Goal: Task Accomplishment & Management: Use online tool/utility

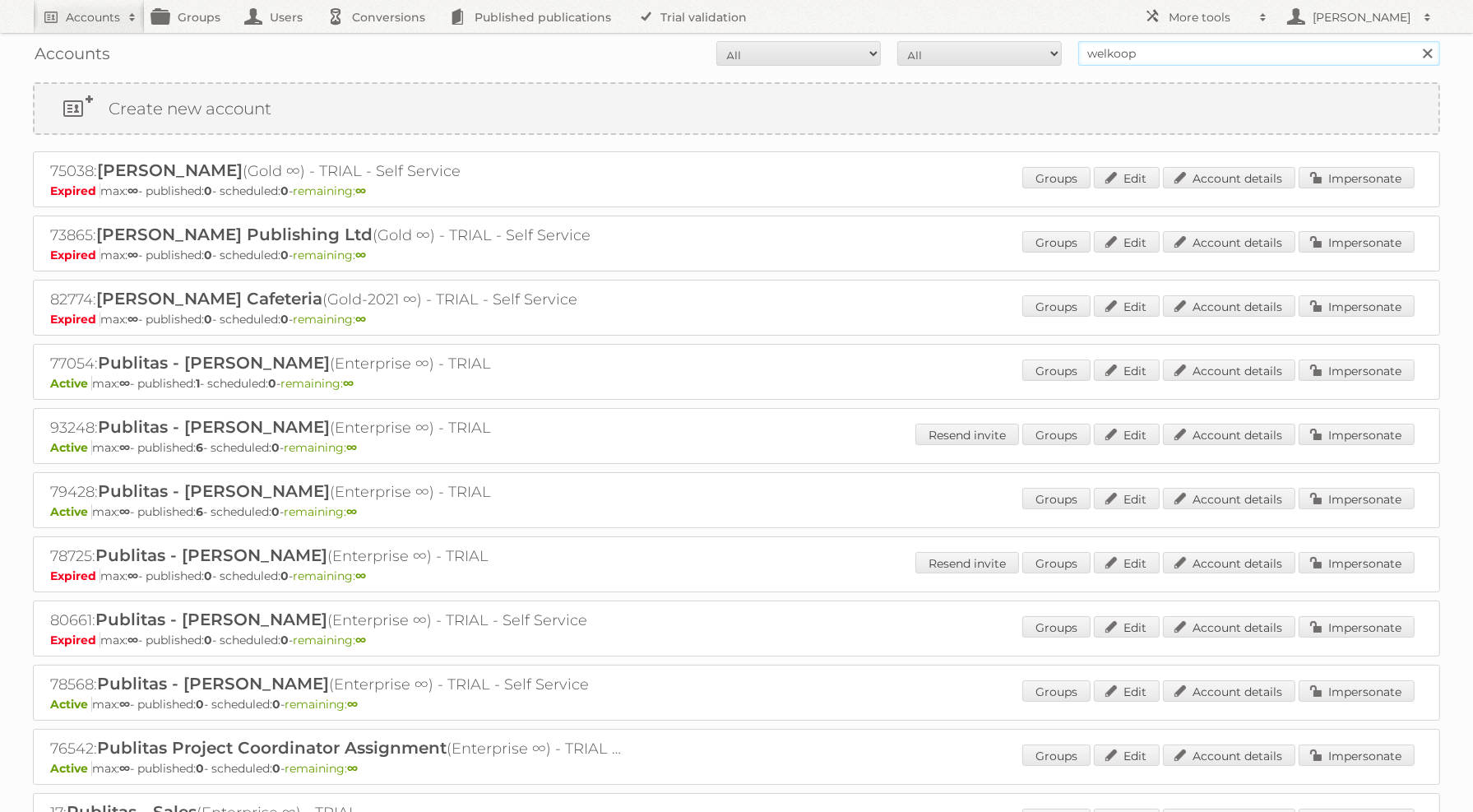
click at [1111, 64] on input "welkoop" at bounding box center [1259, 53] width 362 height 25
click at [1140, 71] on div "Accounts All Active Expired Pending All Paid Trials Self service l Search" at bounding box center [736, 53] width 1408 height 41
click at [1154, 53] on input "l" at bounding box center [1259, 53] width 362 height 25
type input "albert heijn"
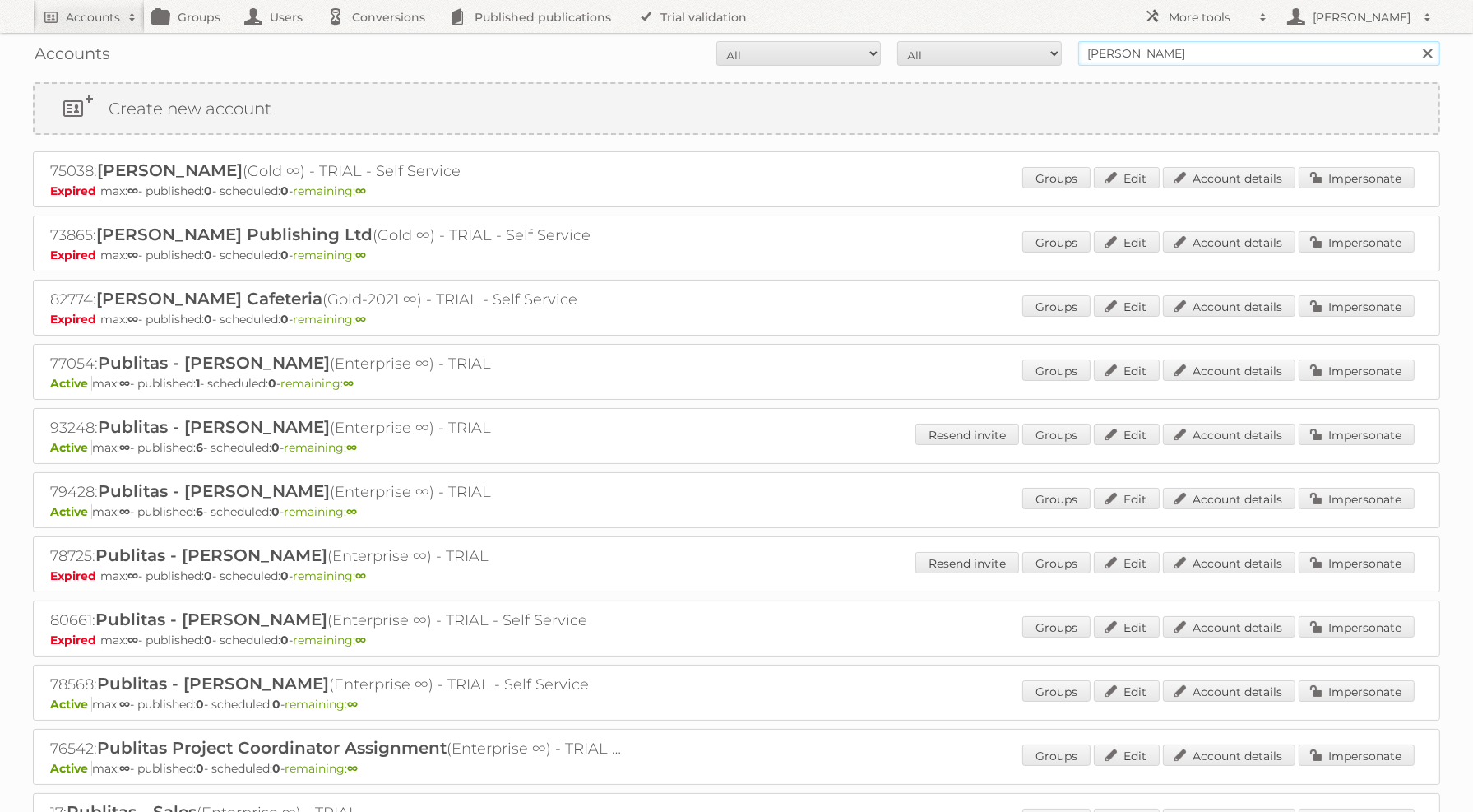
click at [1415, 41] on input "Search" at bounding box center [1427, 53] width 25 height 25
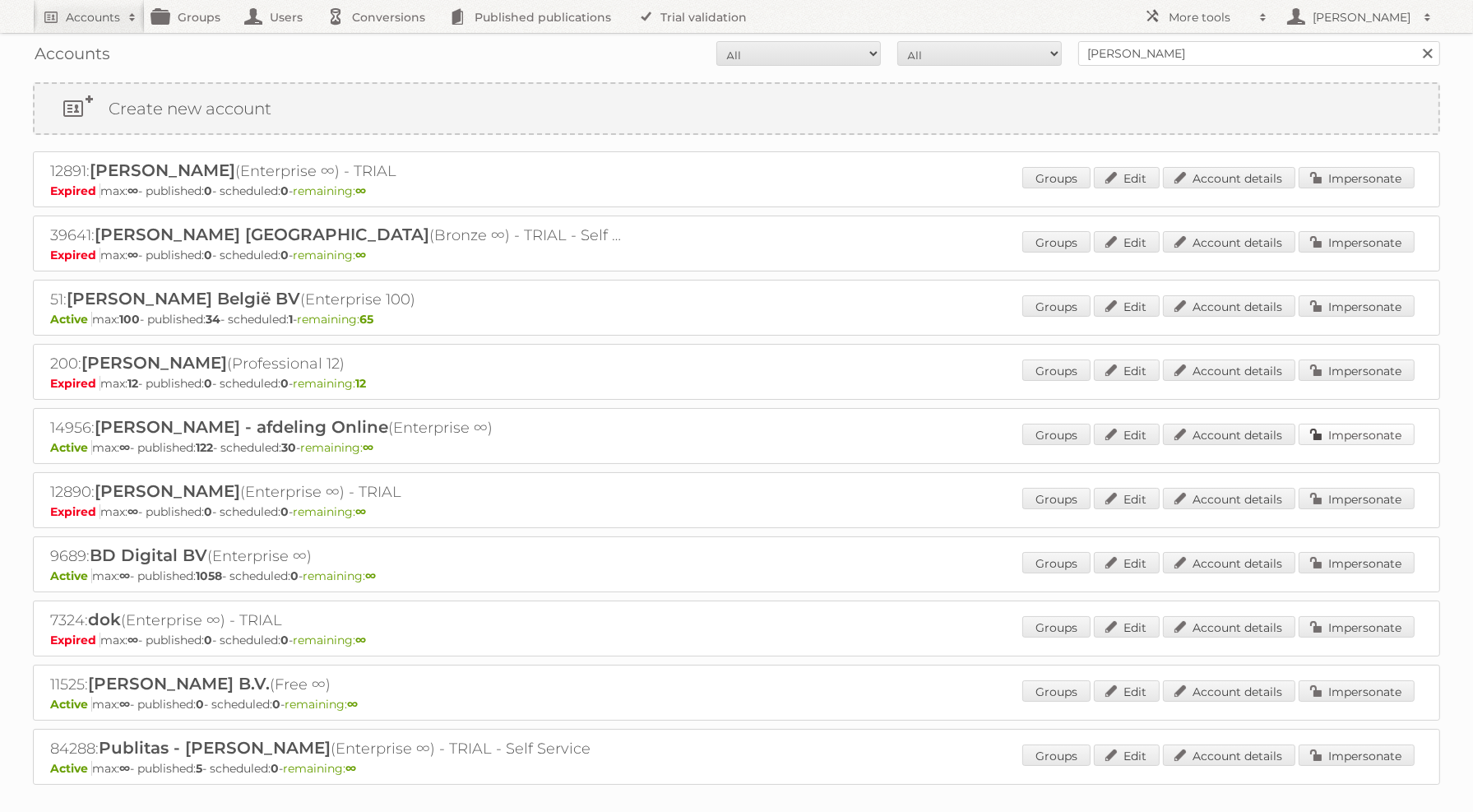
click at [1398, 424] on link "Impersonate" at bounding box center [1357, 434] width 116 height 21
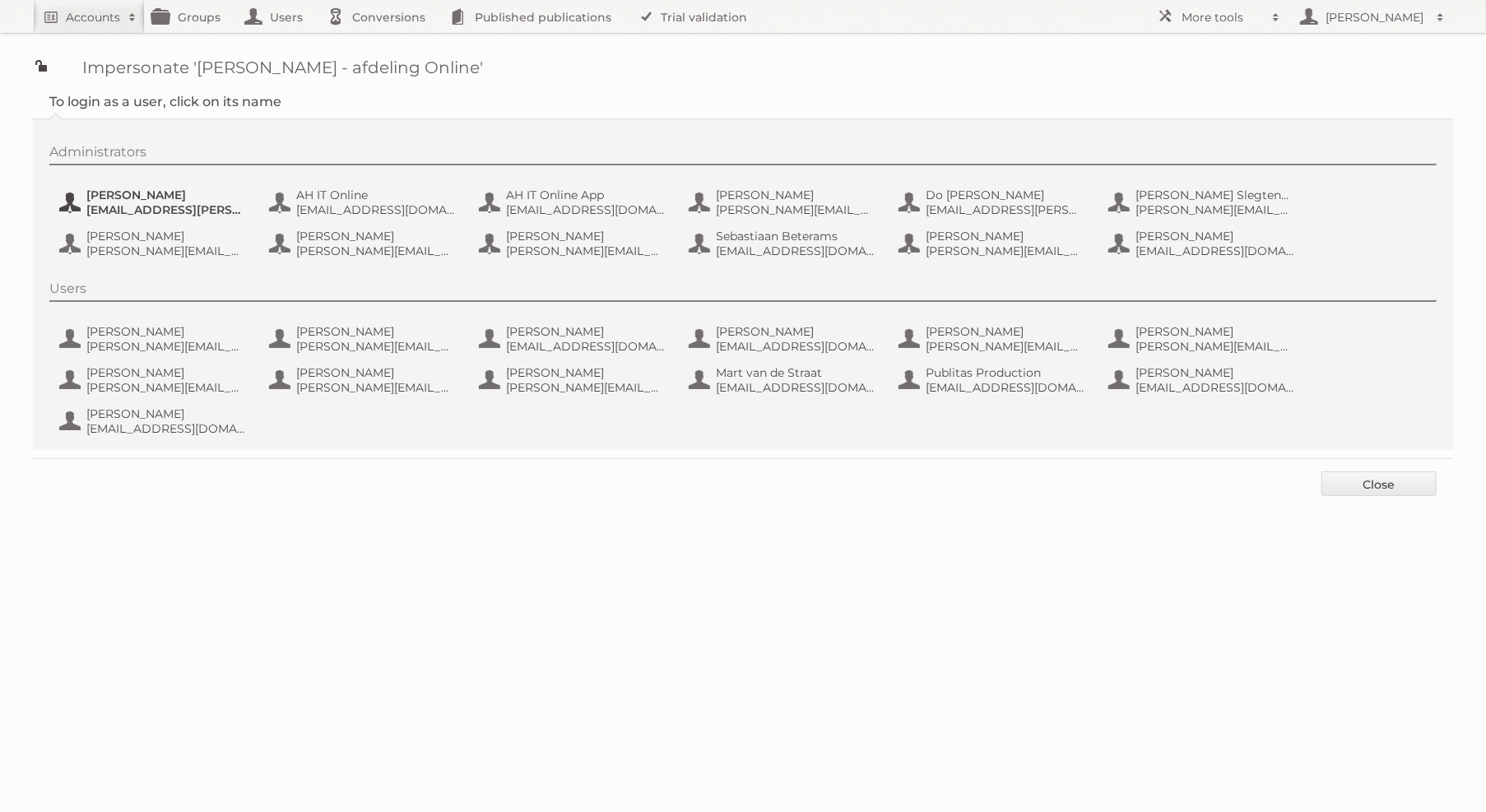
click at [132, 206] on span "[EMAIL_ADDRESS][PERSON_NAME][DOMAIN_NAME]" at bounding box center [166, 210] width 159 height 15
